Goal: Transaction & Acquisition: Obtain resource

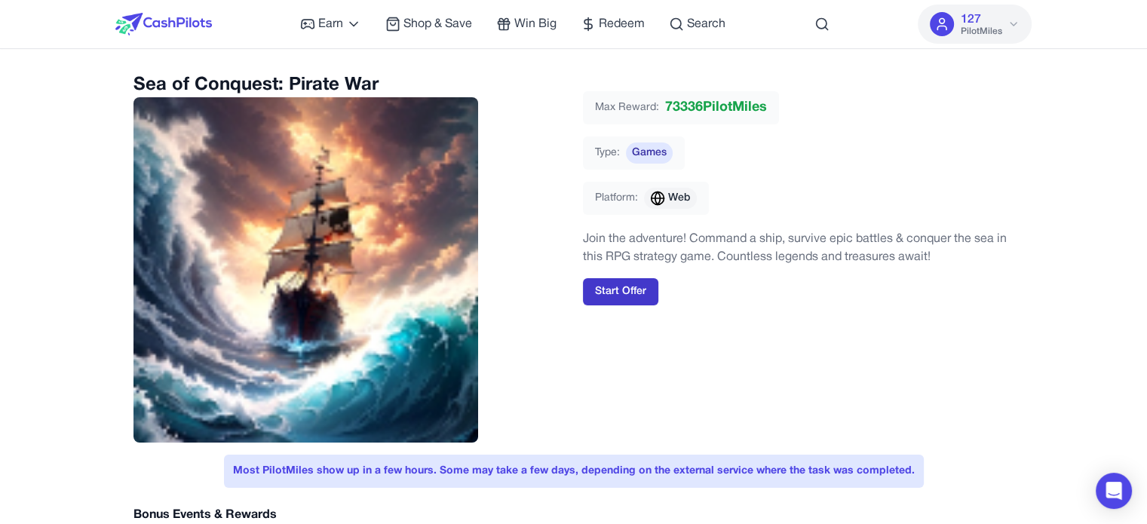
click at [633, 281] on button "Start Offer" at bounding box center [620, 291] width 75 height 27
click at [766, 167] on div "Max Reward: 73336 PilotMiles Type: Games Platform: Web" at bounding box center [798, 159] width 431 height 136
click at [569, 182] on div "Sea of Conquest: Pirate War Max Reward: 73336 PilotMiles Type: Games Platform: …" at bounding box center [574, 258] width 881 height 370
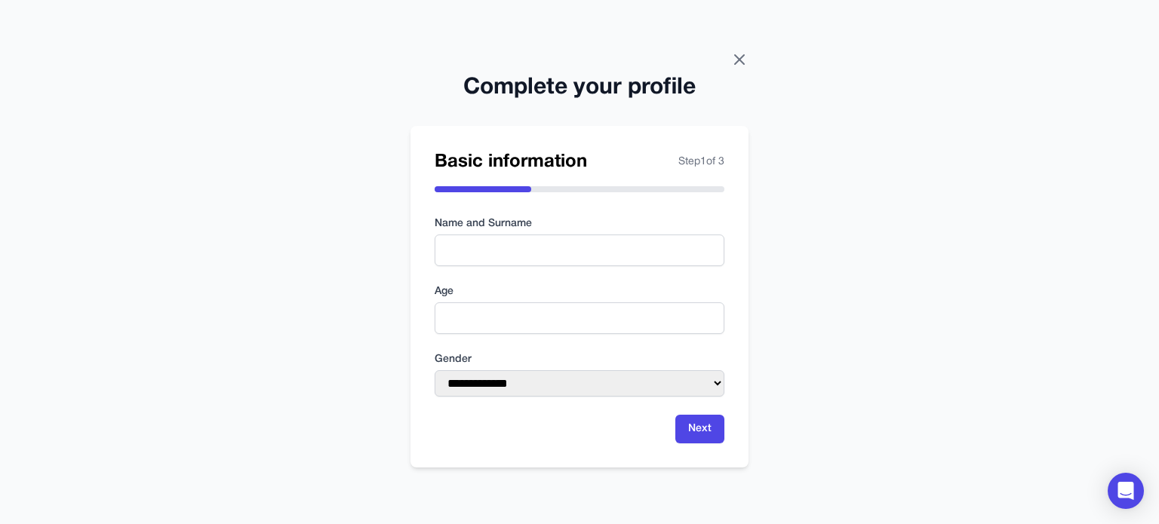
click at [744, 60] on icon at bounding box center [739, 60] width 18 height 18
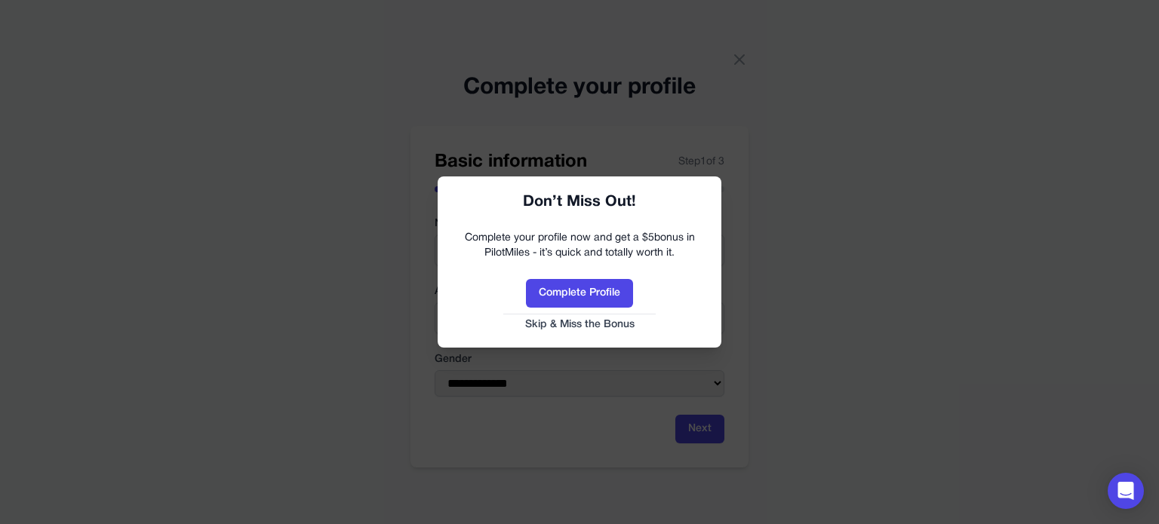
click at [567, 323] on button "Skip & Miss the Bonus" at bounding box center [579, 325] width 253 height 15
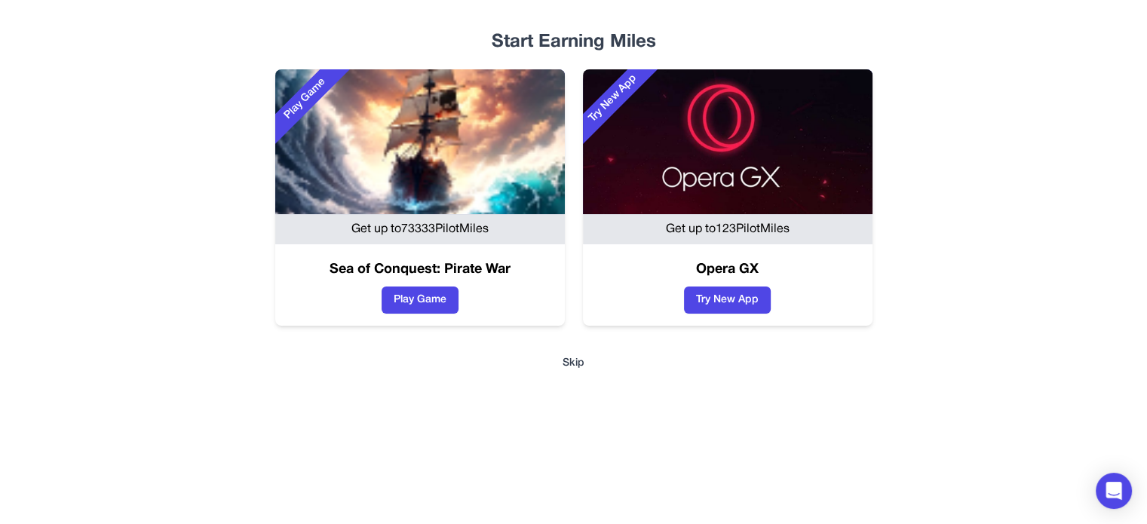
click at [573, 361] on button "Skip" at bounding box center [573, 363] width 917 height 15
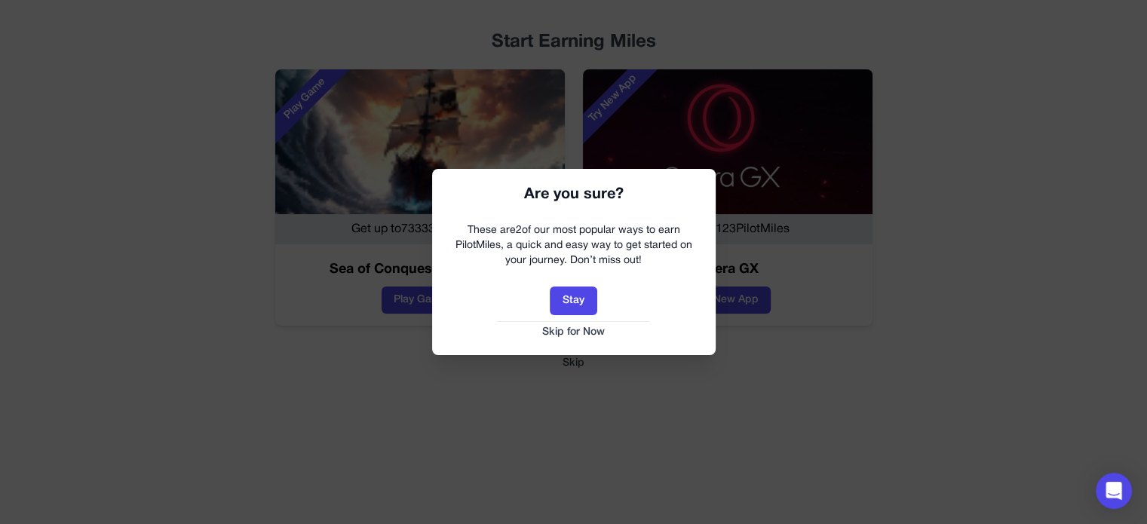
click at [594, 333] on button "Skip for Now" at bounding box center [573, 332] width 253 height 15
